Goal: Book appointment/travel/reservation

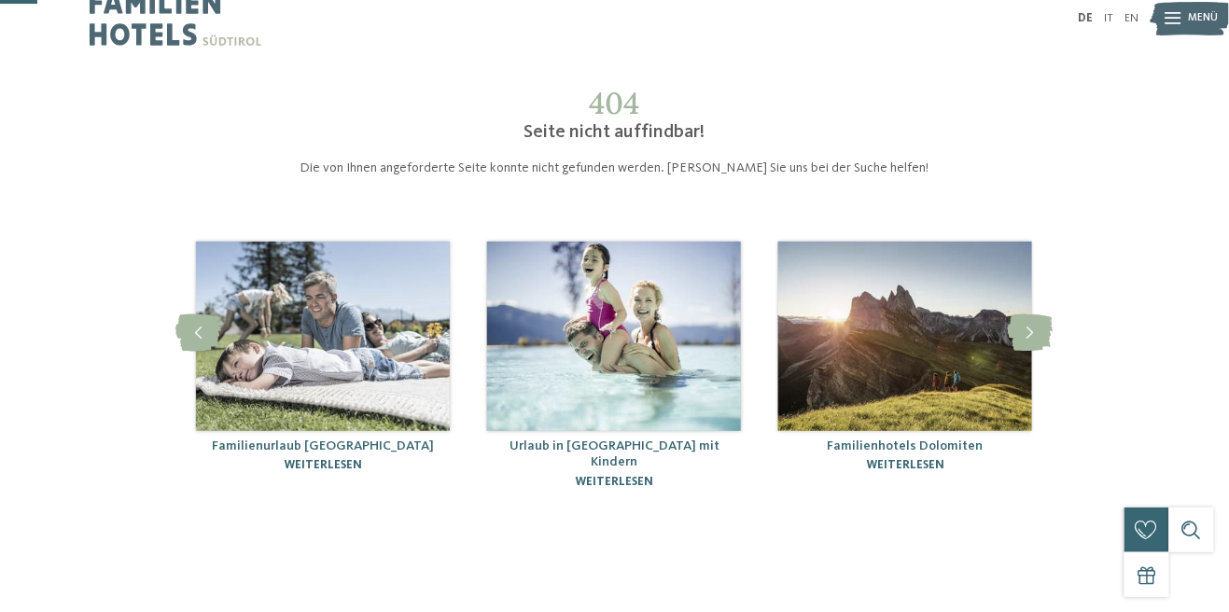
scroll to position [21, 0]
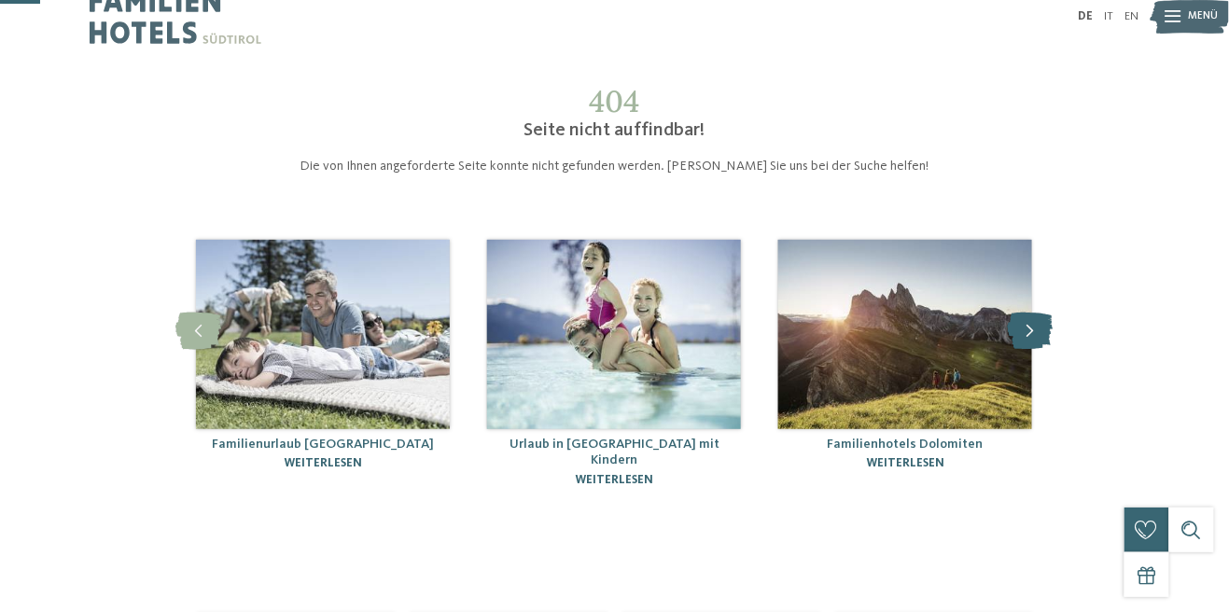
click at [1018, 320] on icon at bounding box center [1031, 331] width 46 height 37
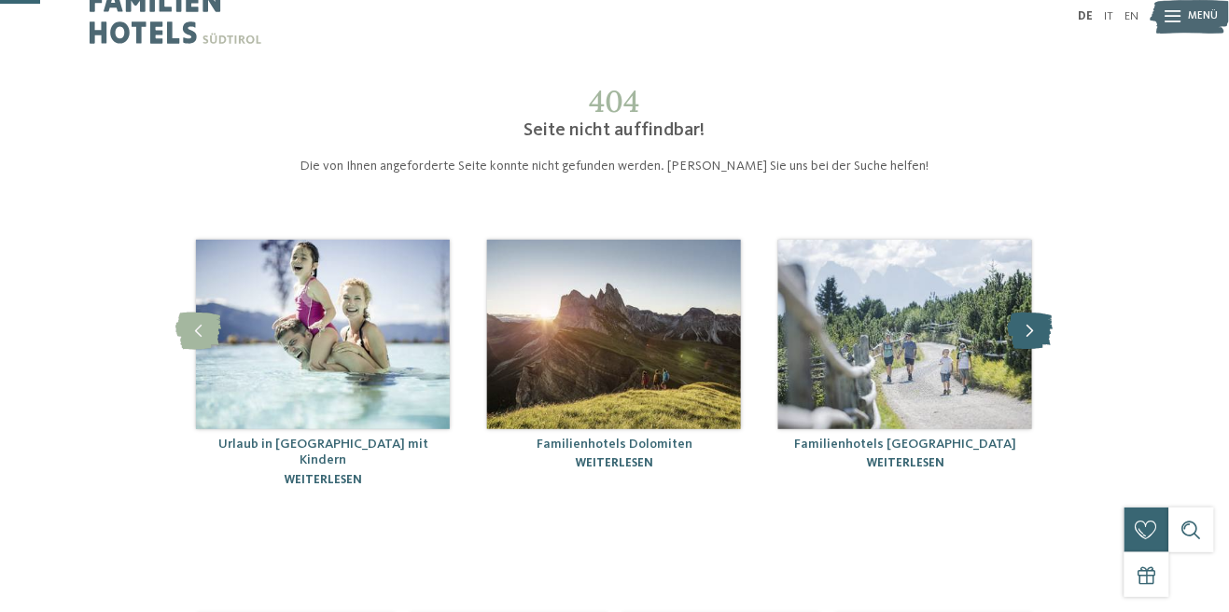
click at [1017, 336] on icon at bounding box center [1031, 331] width 46 height 37
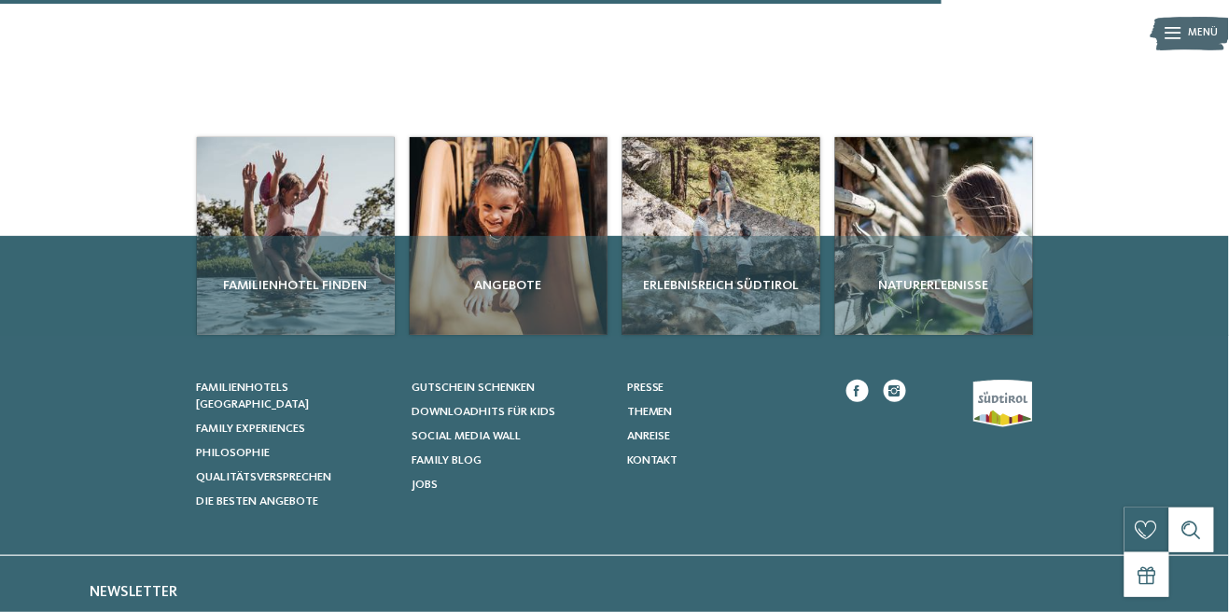
scroll to position [499, 0]
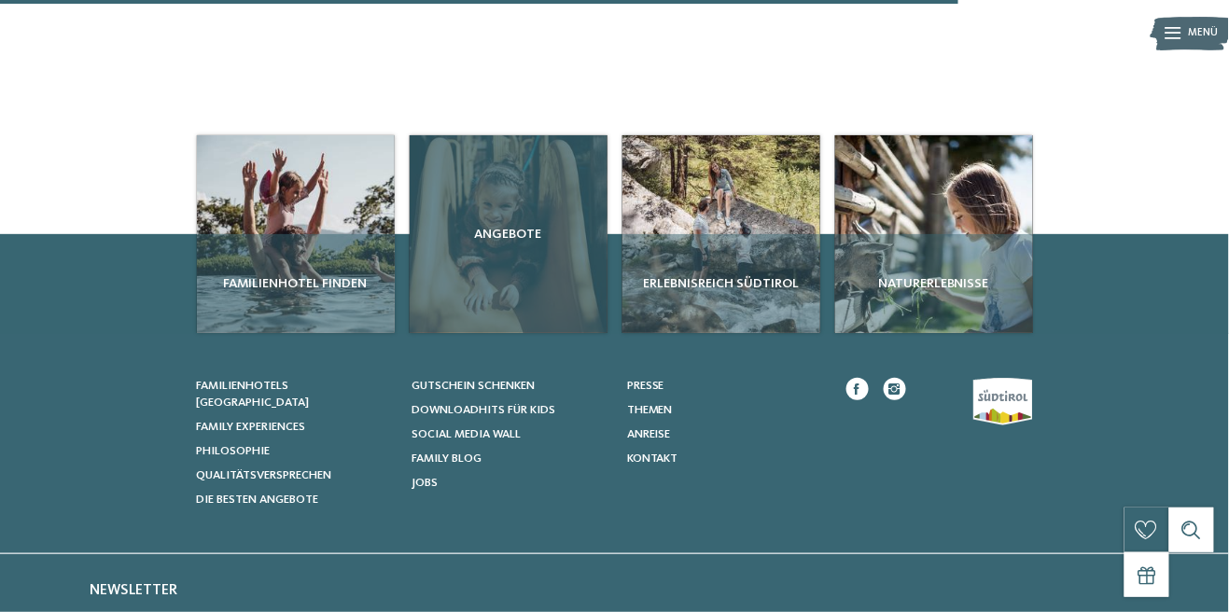
click at [515, 299] on div "Angebote" at bounding box center [509, 234] width 198 height 198
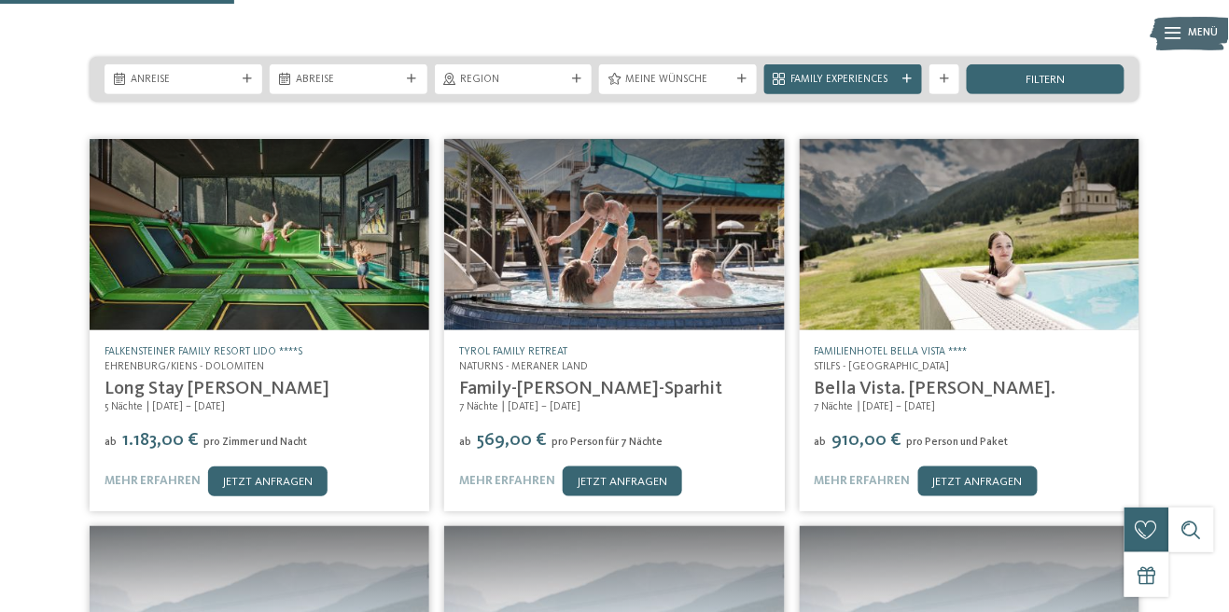
scroll to position [273, 0]
click at [512, 475] on link "mehr erfahren" at bounding box center [507, 481] width 96 height 12
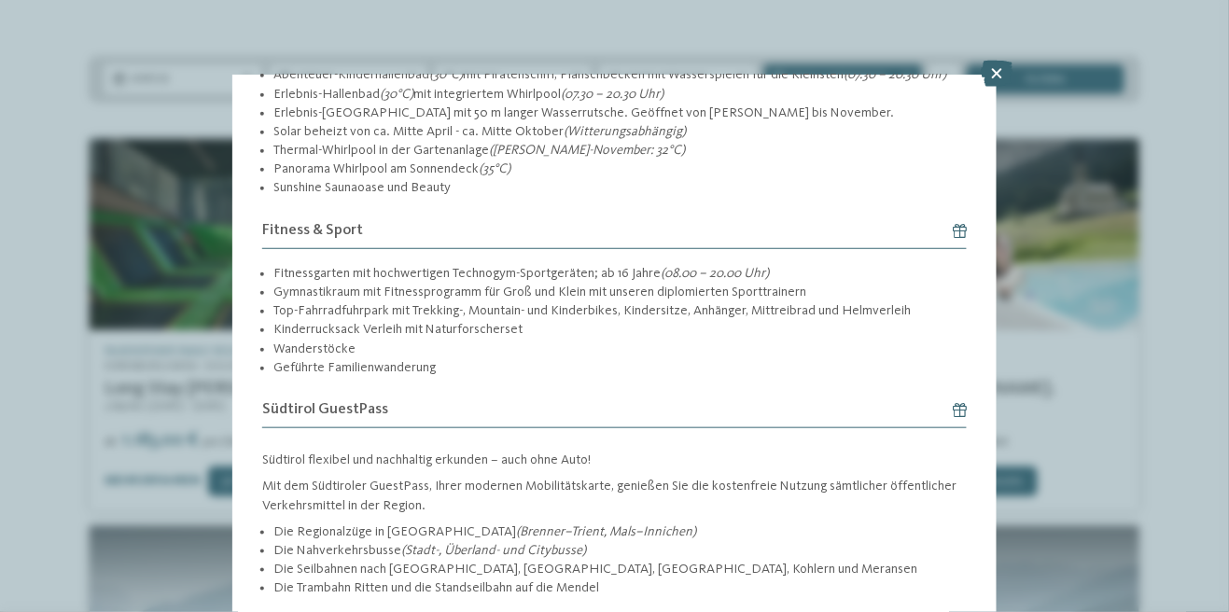
scroll to position [2283, 0]
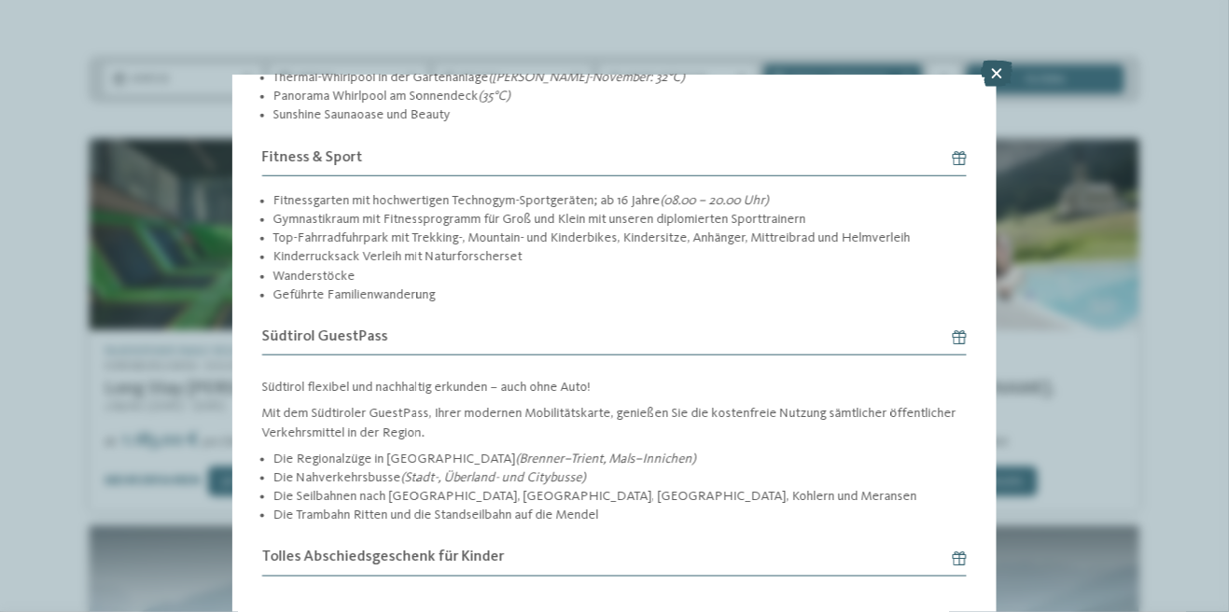
click at [1001, 76] on icon at bounding box center [997, 74] width 32 height 26
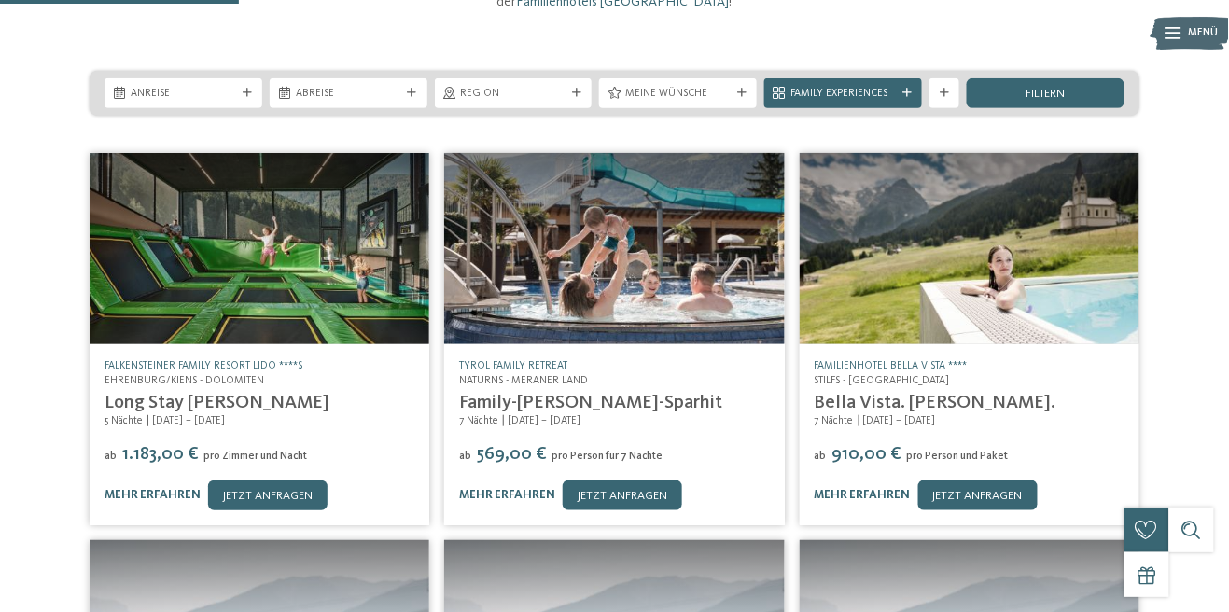
scroll to position [256, 0]
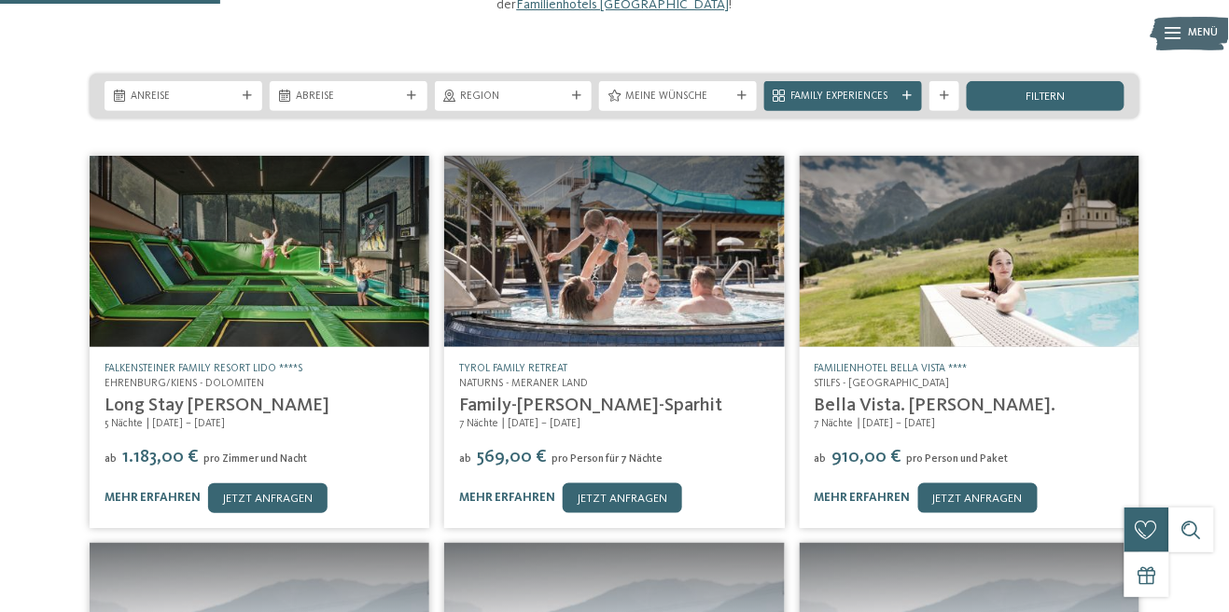
click at [613, 397] on link "Family-[PERSON_NAME]-Sparhit" at bounding box center [590, 406] width 263 height 19
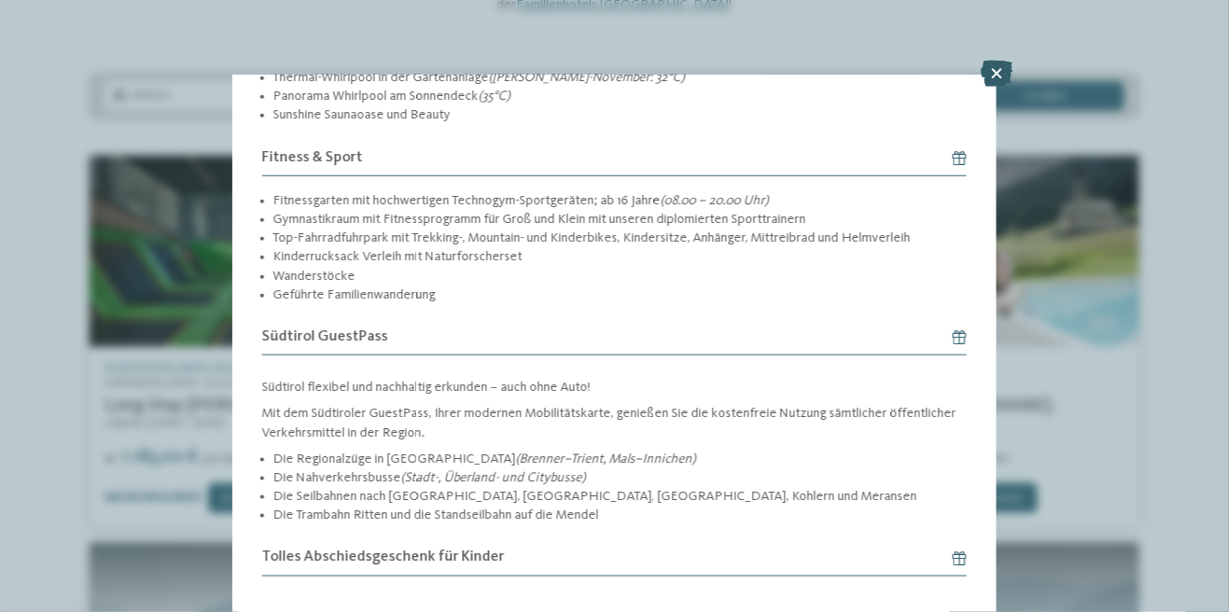
click at [1004, 83] on icon at bounding box center [997, 74] width 32 height 26
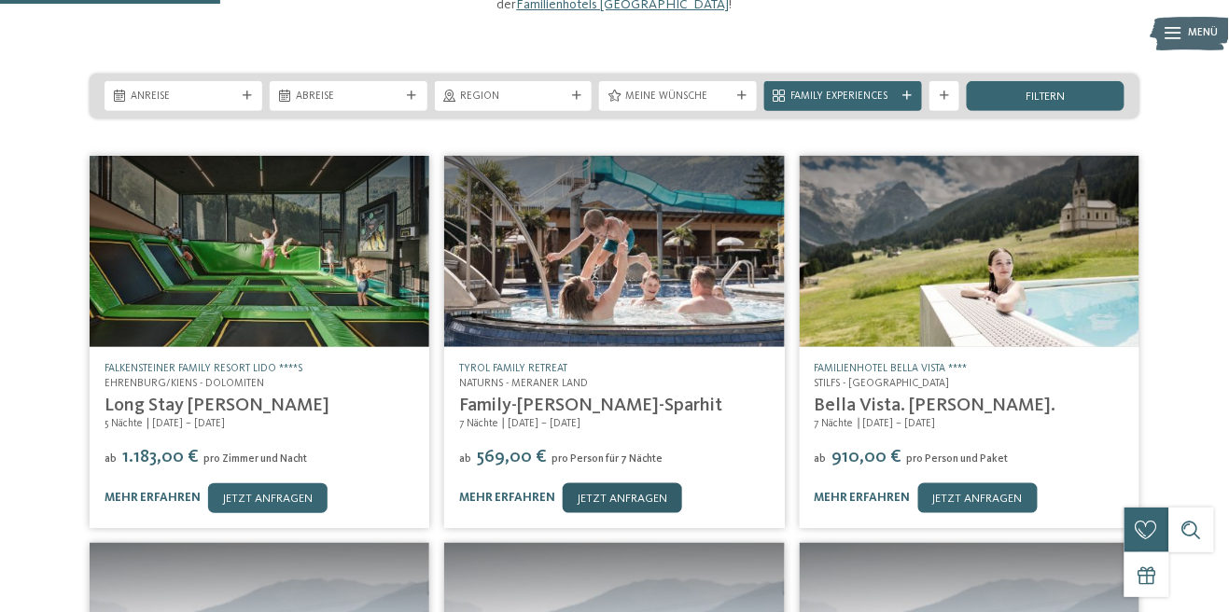
click at [624, 491] on link "jetzt anfragen" at bounding box center [622, 499] width 119 height 30
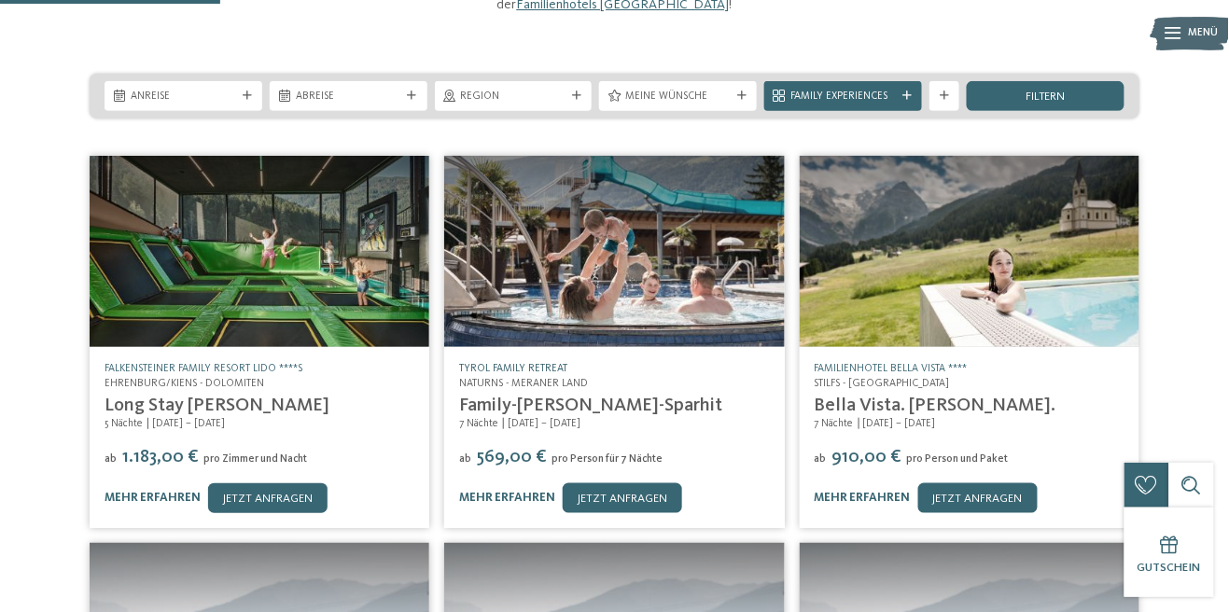
click at [527, 363] on link "TYROL family retreat" at bounding box center [513, 368] width 108 height 11
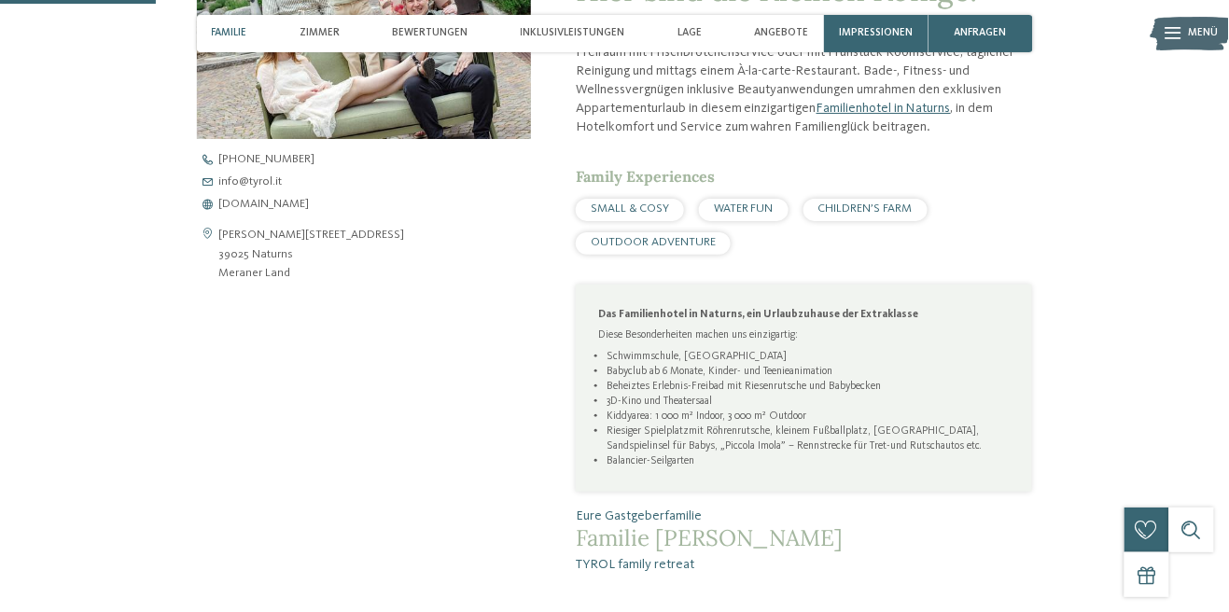
scroll to position [661, 0]
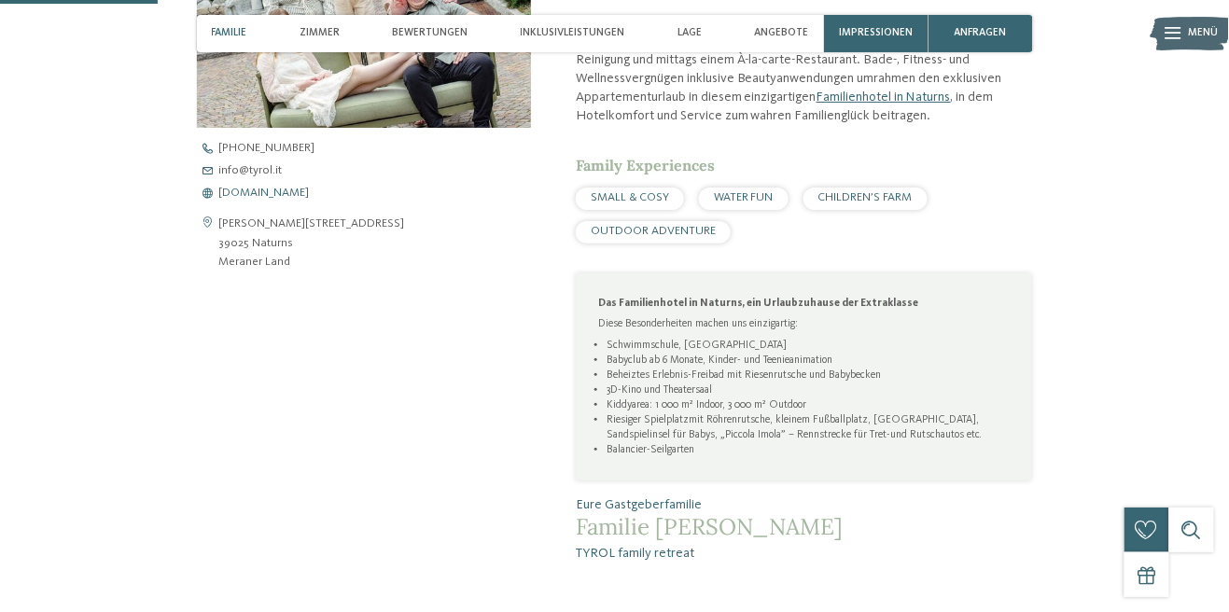
click at [243, 198] on span "[DOMAIN_NAME]" at bounding box center [264, 194] width 91 height 12
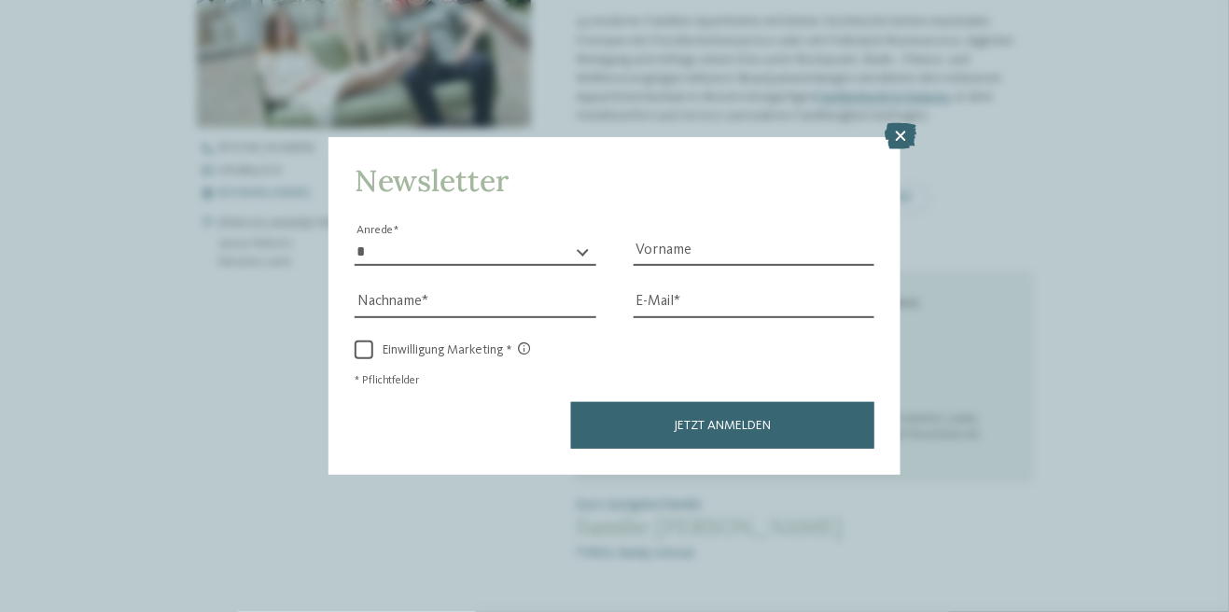
scroll to position [695, 0]
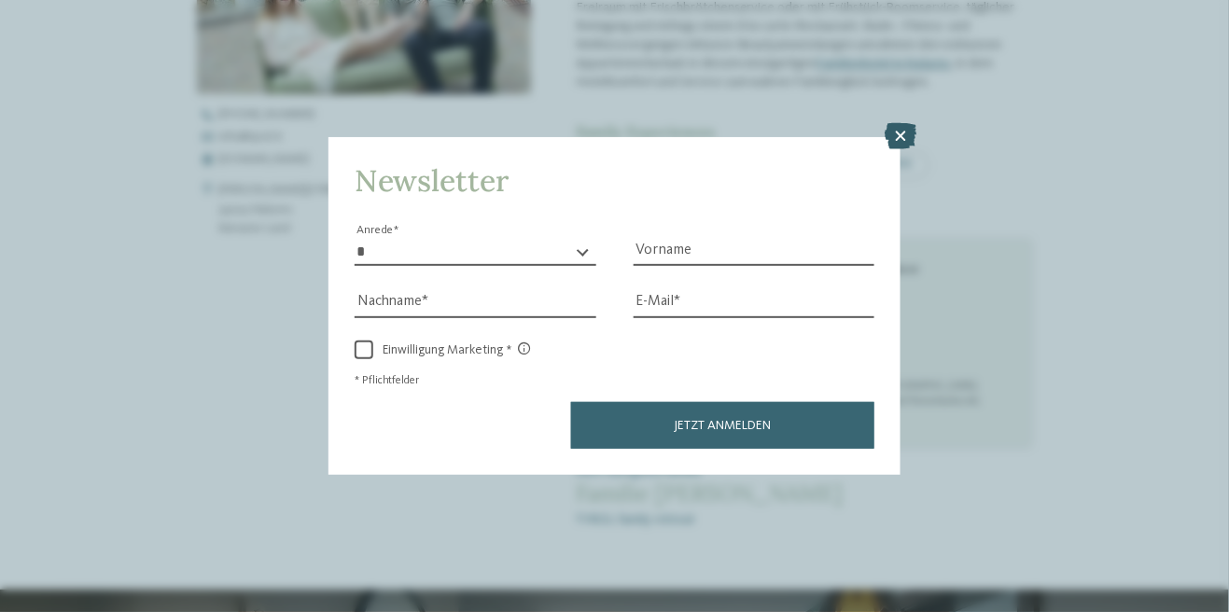
click at [892, 128] on icon at bounding box center [901, 136] width 32 height 26
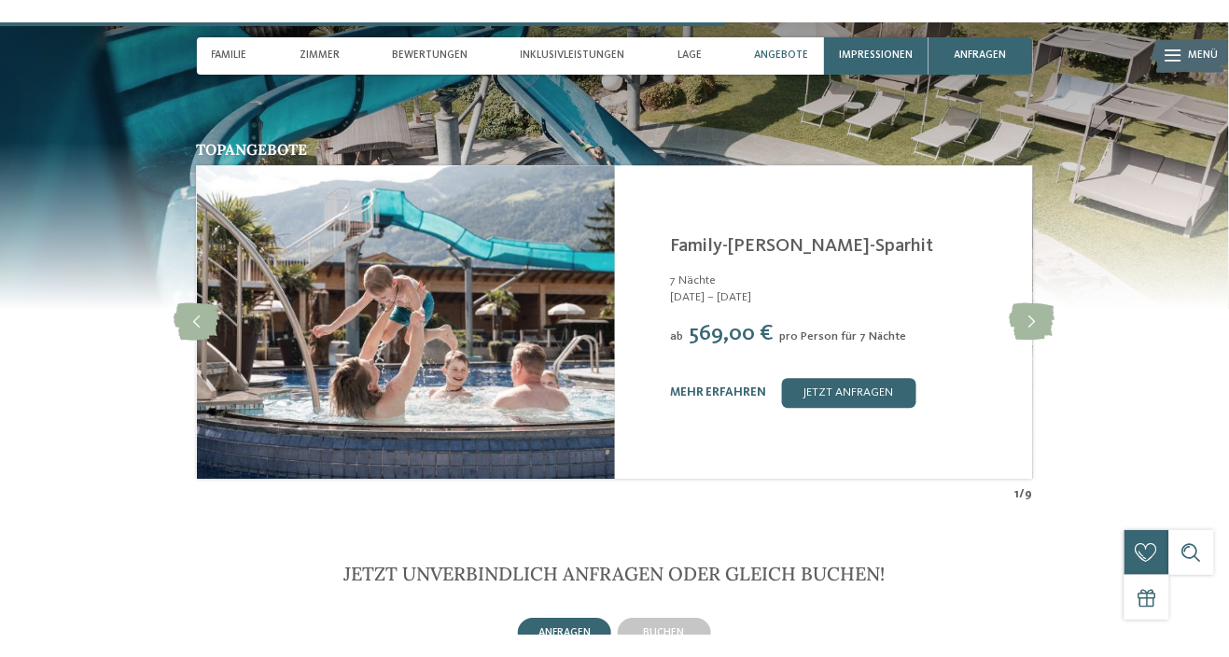
scroll to position [3097, 0]
